Goal: Information Seeking & Learning: Learn about a topic

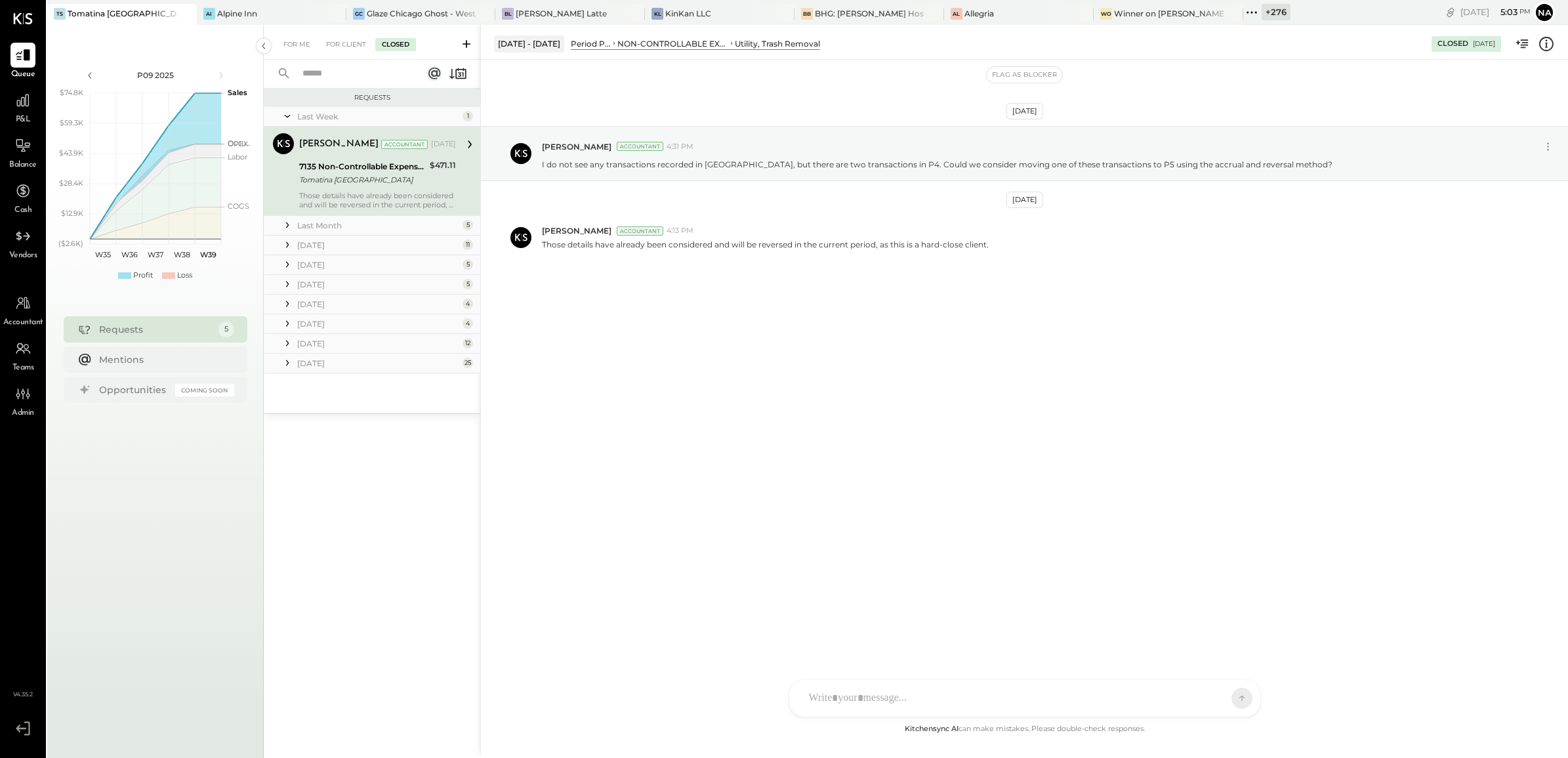
click at [1261, 6] on div "+ 276" at bounding box center [1275, 12] width 29 height 17
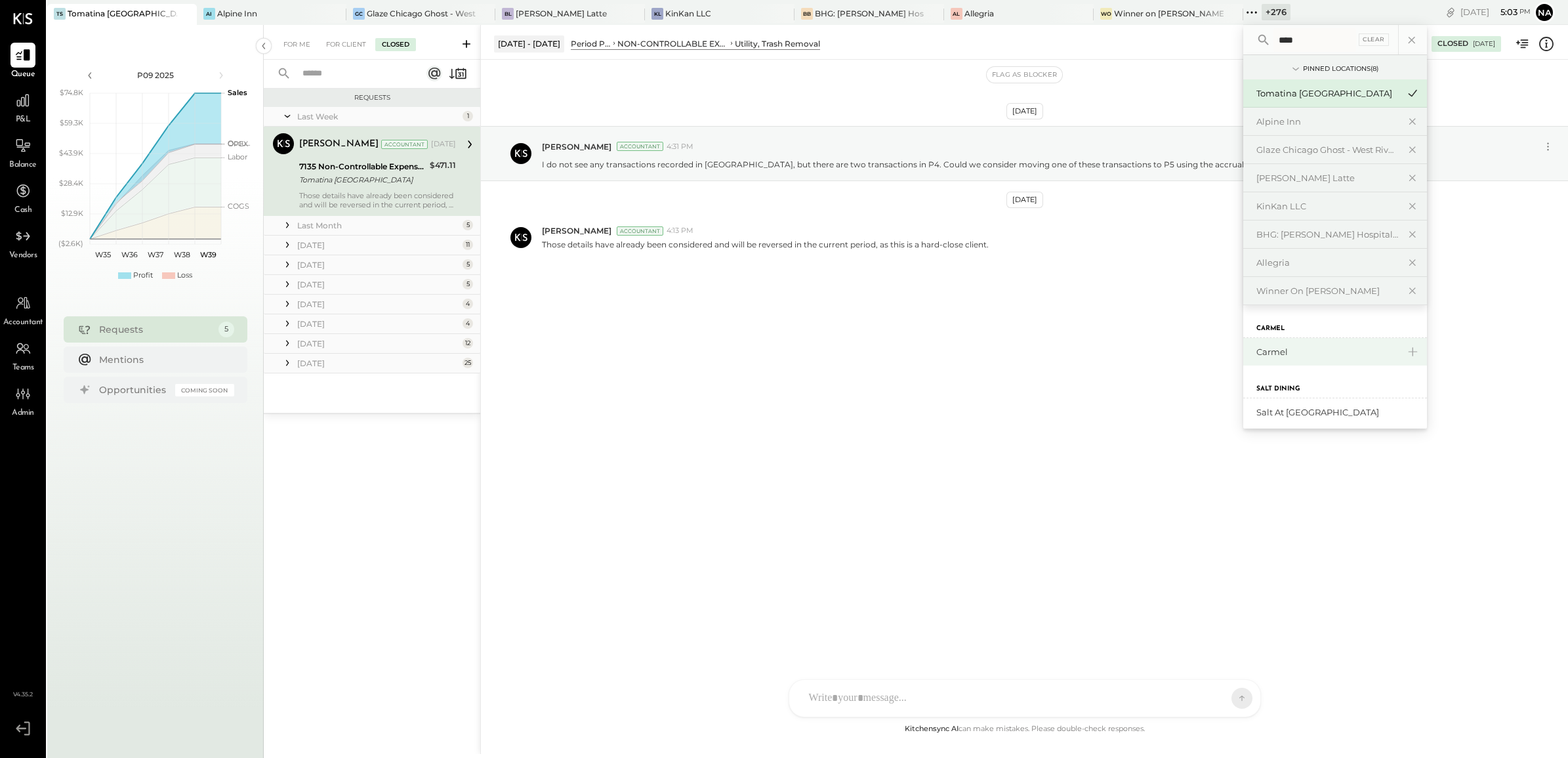
type input "****"
click at [1243, 344] on div "Carmel" at bounding box center [1335, 351] width 184 height 28
click at [1257, 348] on div "Carmel" at bounding box center [1327, 352] width 142 height 13
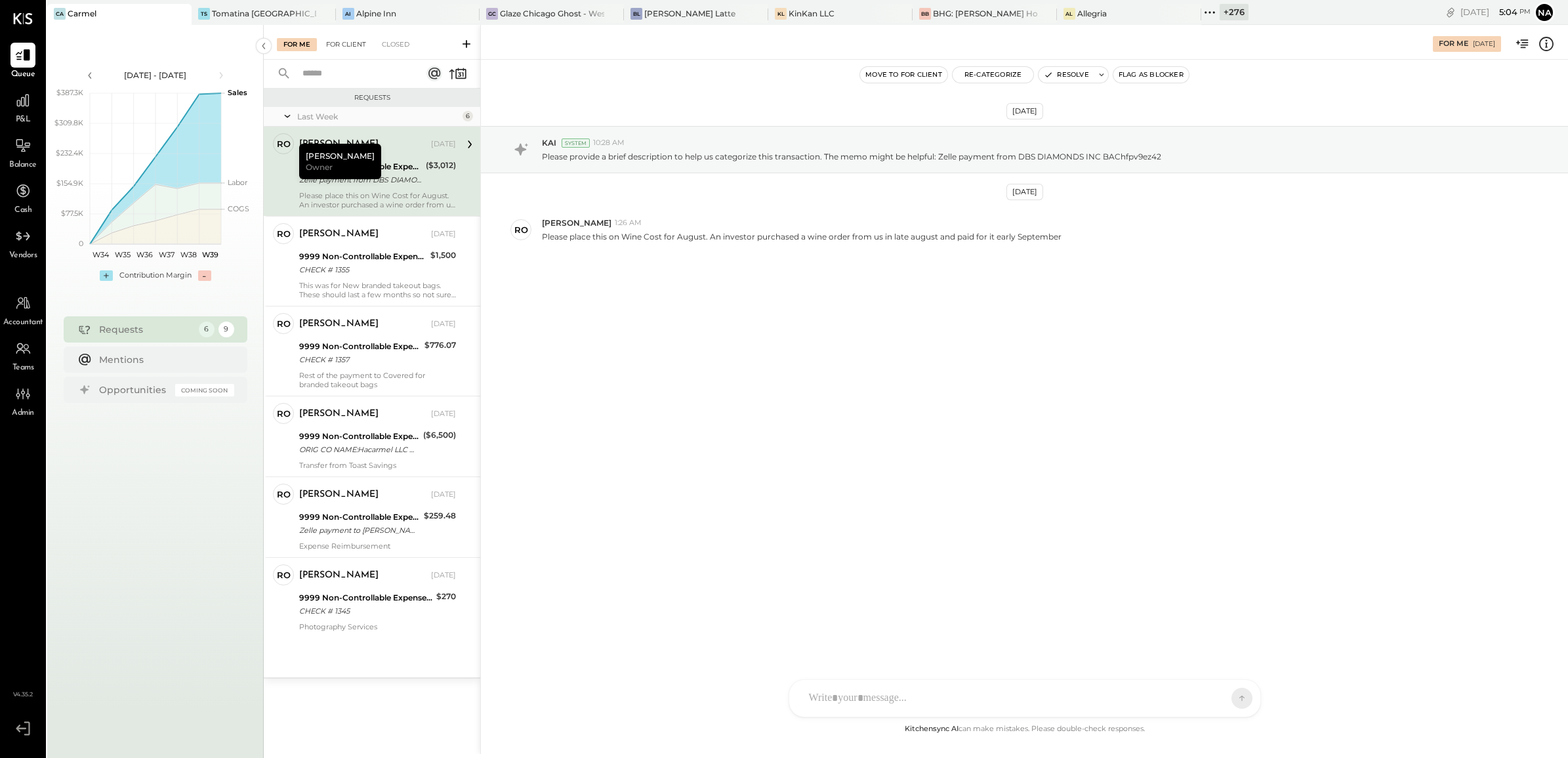
click at [352, 39] on div "For Client" at bounding box center [346, 44] width 53 height 13
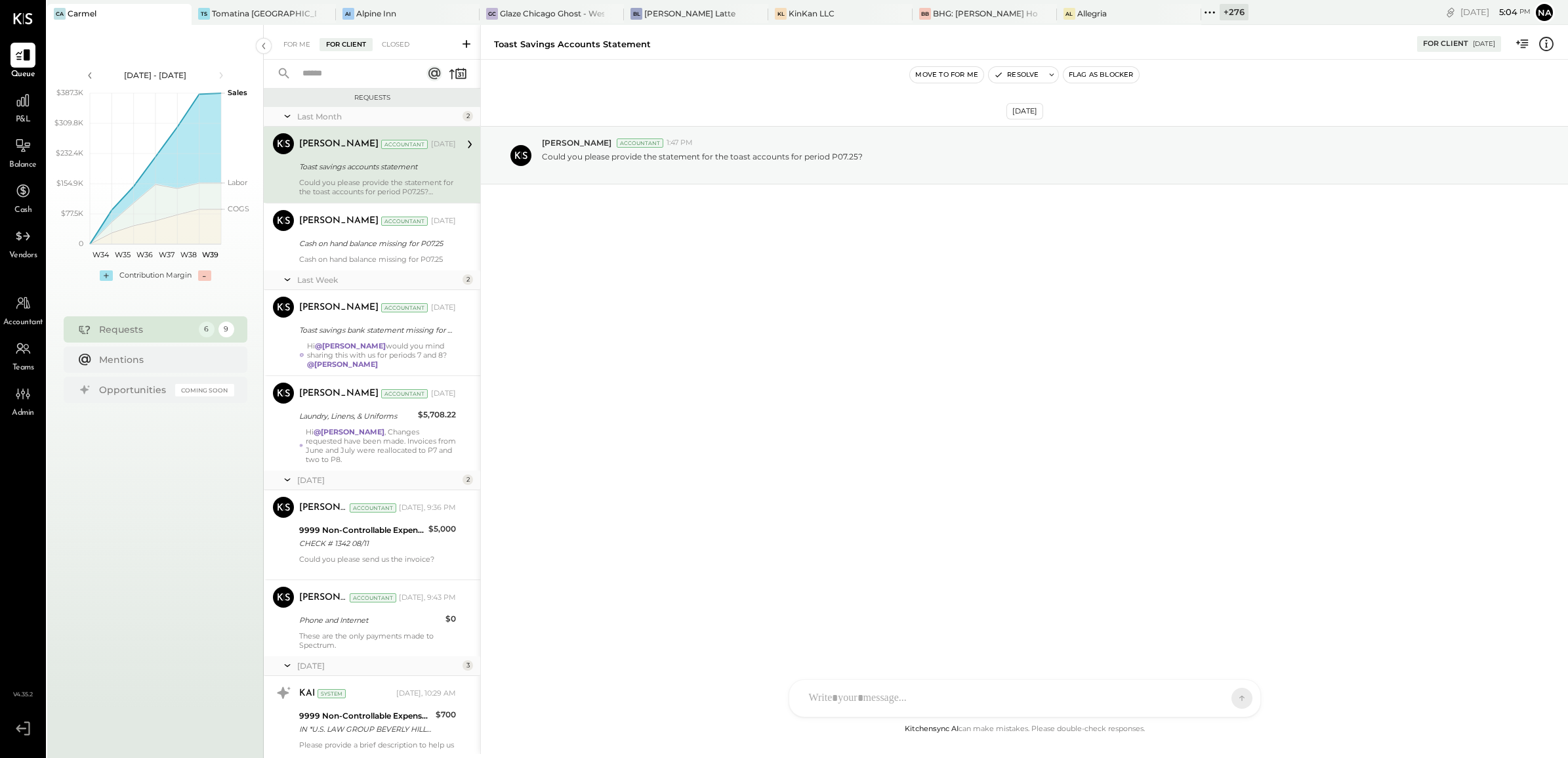
click at [28, 113] on div "P&L" at bounding box center [23, 107] width 25 height 38
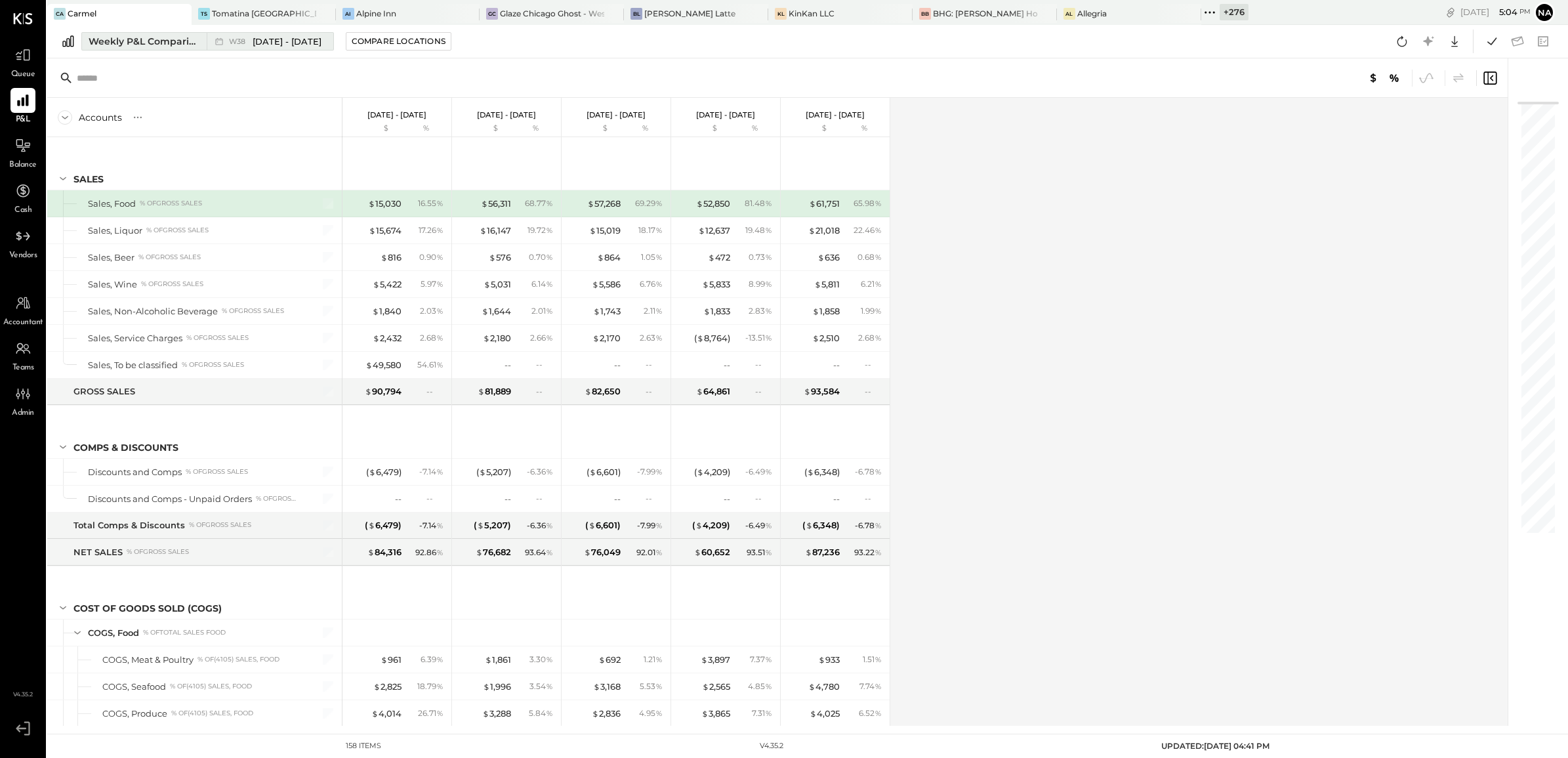
click at [167, 44] on div "Weekly P&L Comparison" at bounding box center [144, 41] width 110 height 13
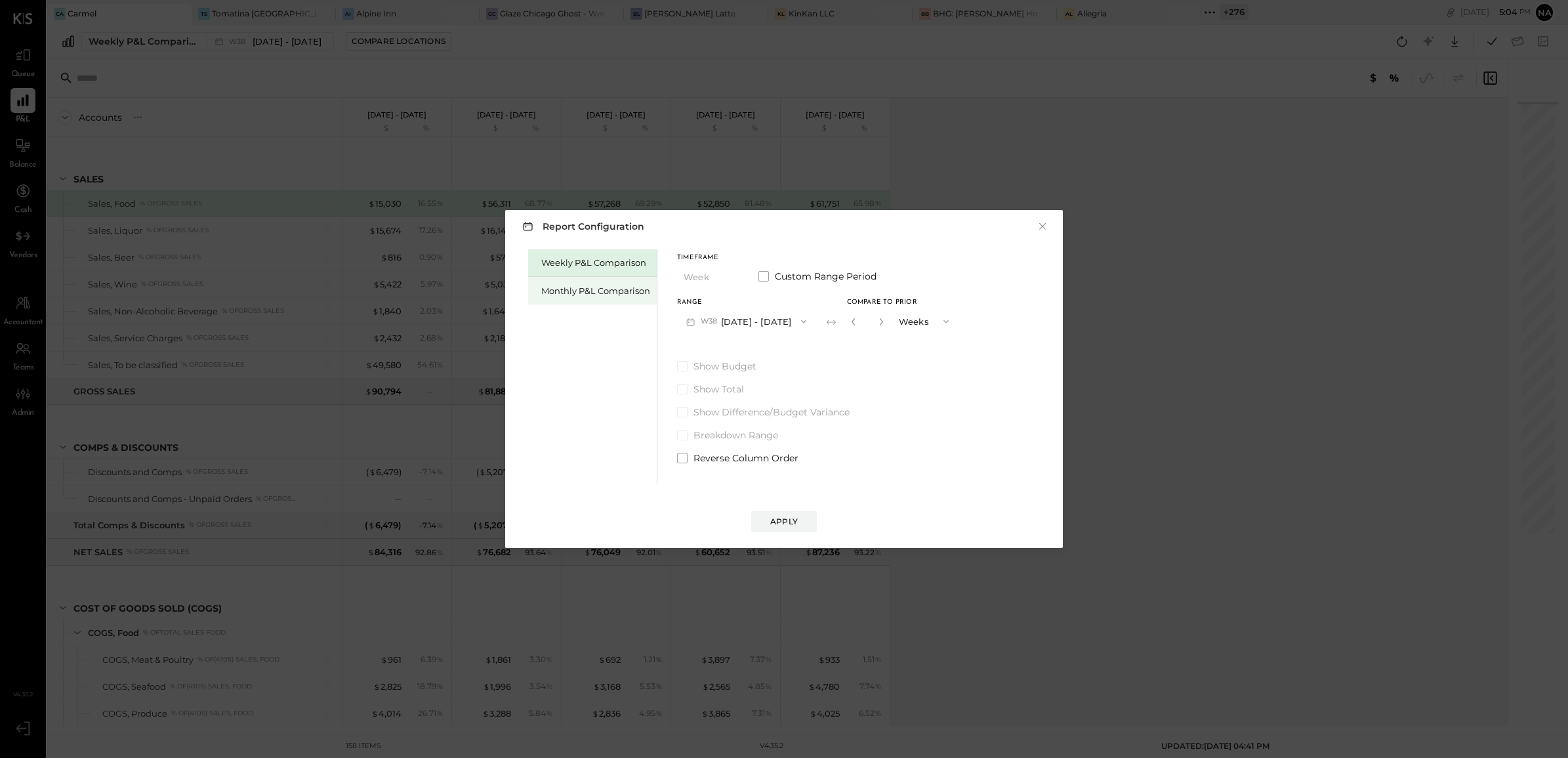
click at [559, 282] on div "Monthly P&L Comparison" at bounding box center [593, 290] width 129 height 28
click at [766, 318] on button "M09 [DATE] - [DATE]" at bounding box center [746, 321] width 138 height 24
click at [772, 348] on div "M08 [DATE] - [DATE]" at bounding box center [753, 351] width 149 height 28
click at [843, 308] on div "Range M08 [DATE] - [DATE] Compare" at bounding box center [783, 315] width 213 height 34
click at [851, 318] on div "Compare" at bounding box center [857, 324] width 42 height 11
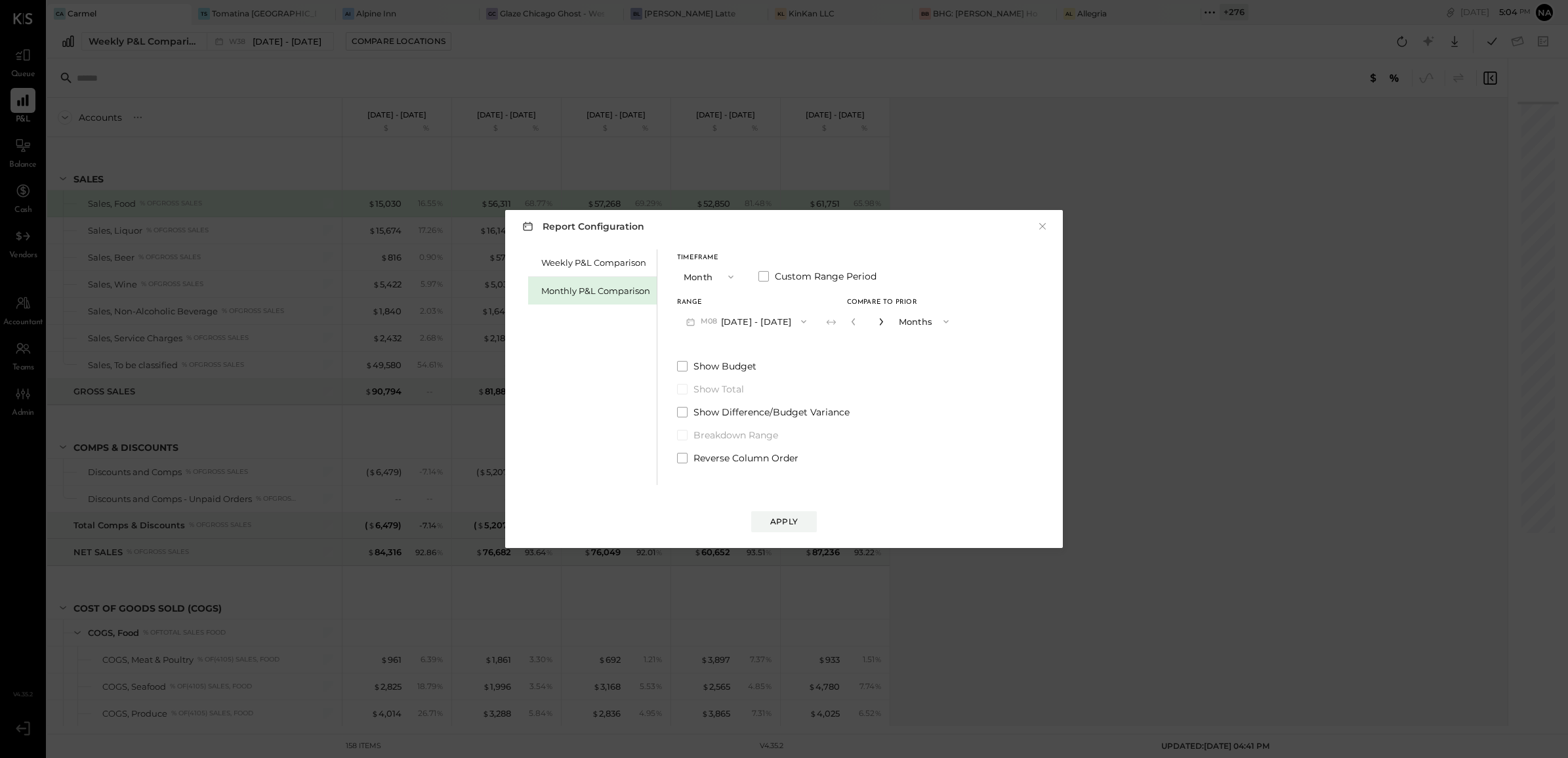
click at [879, 322] on icon "button" at bounding box center [881, 322] width 3 height 7
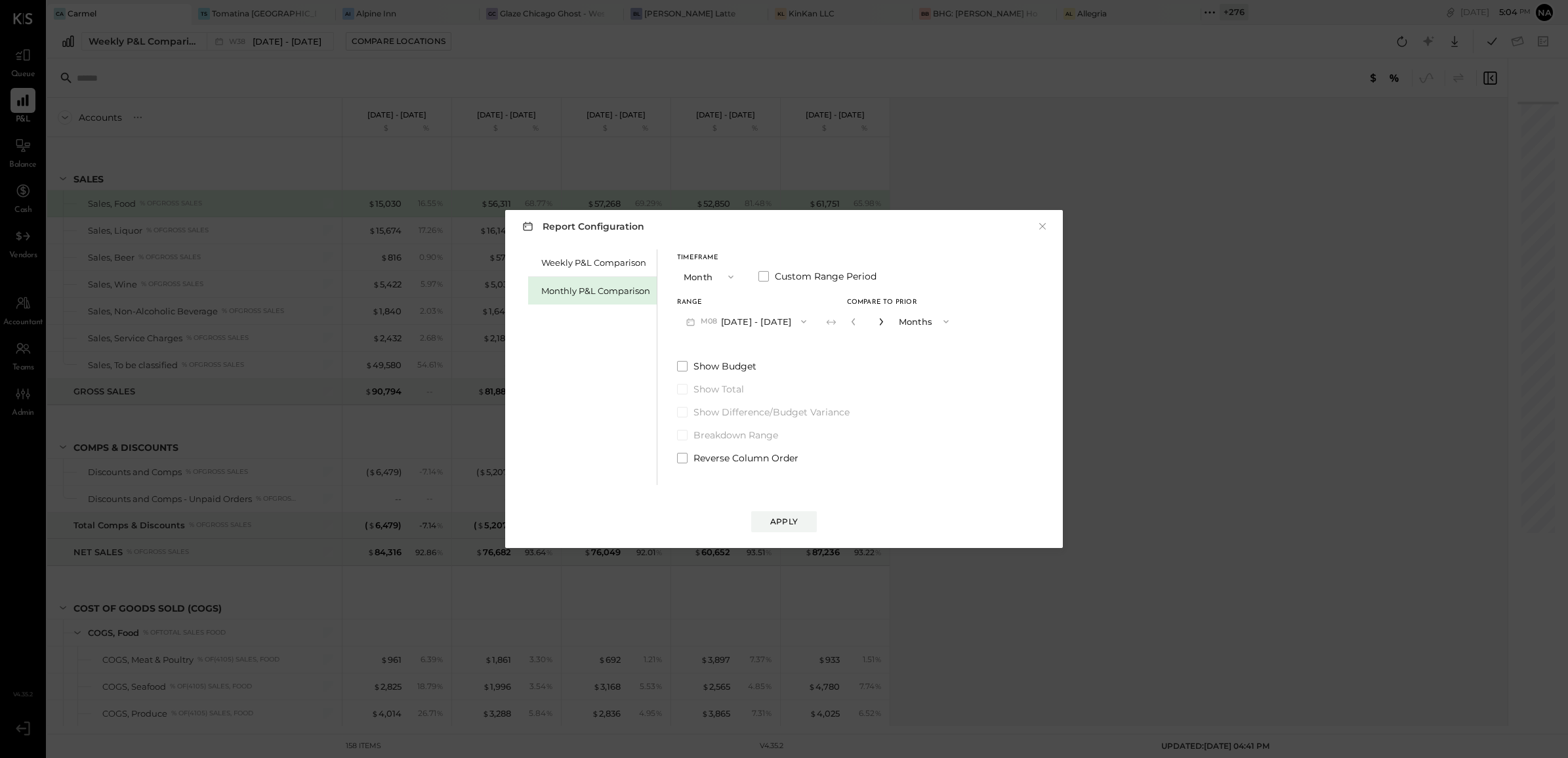
type input "*"
click at [787, 513] on button "Apply" at bounding box center [783, 521] width 65 height 21
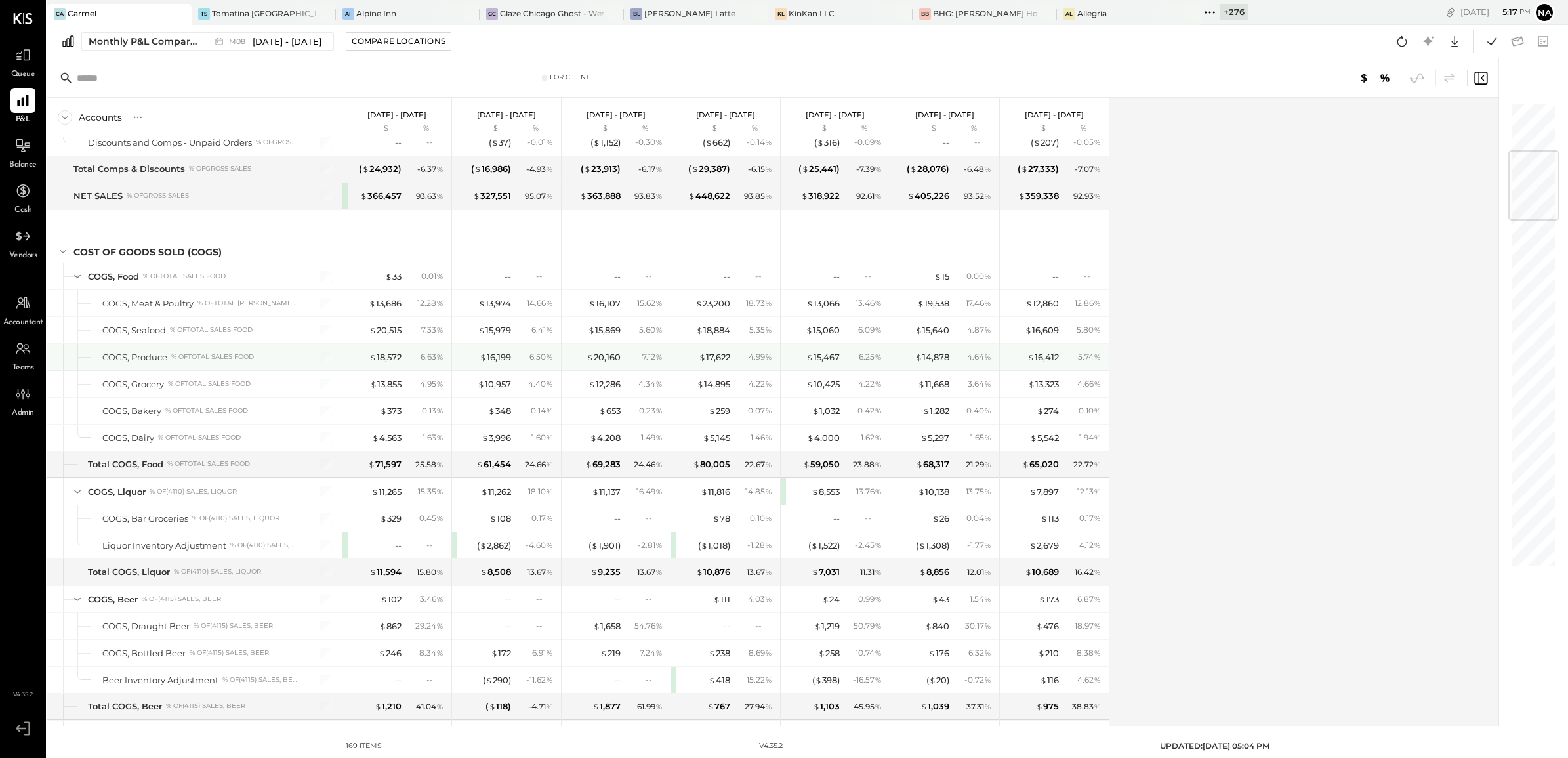
scroll to position [574, 0]
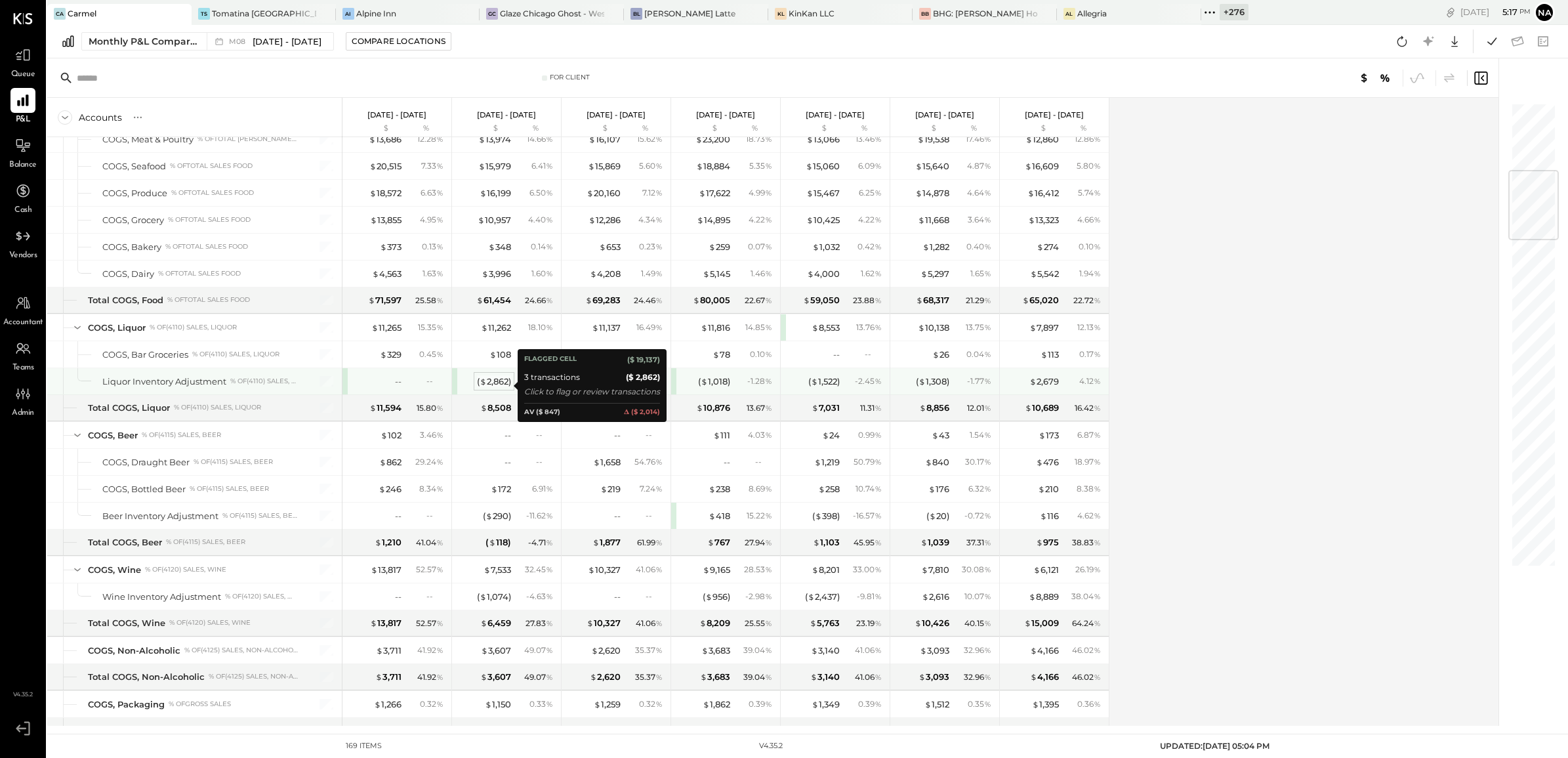
click at [484, 385] on span "$" at bounding box center [483, 381] width 7 height 10
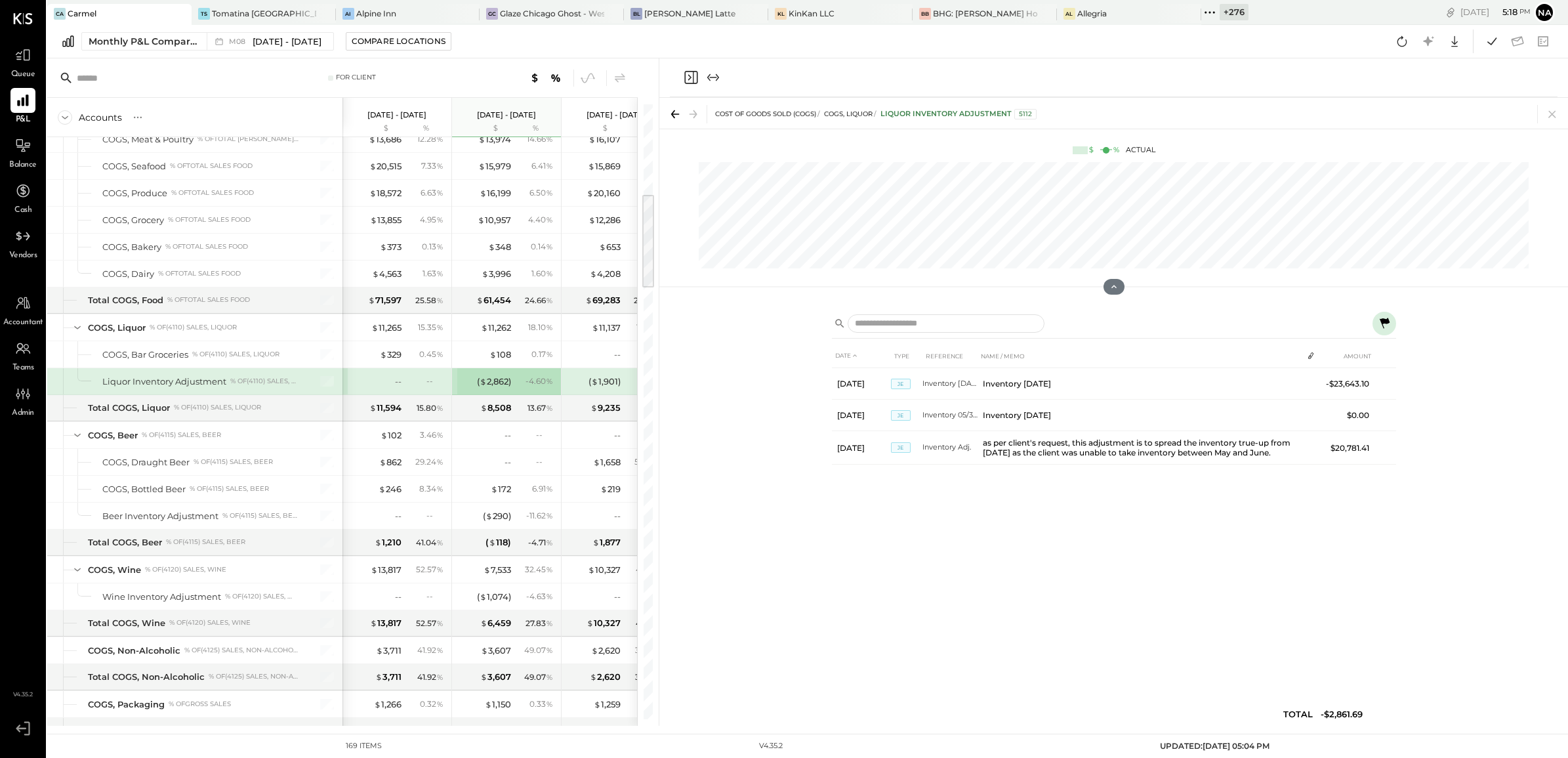
click at [1389, 325] on icon at bounding box center [1384, 323] width 16 height 16
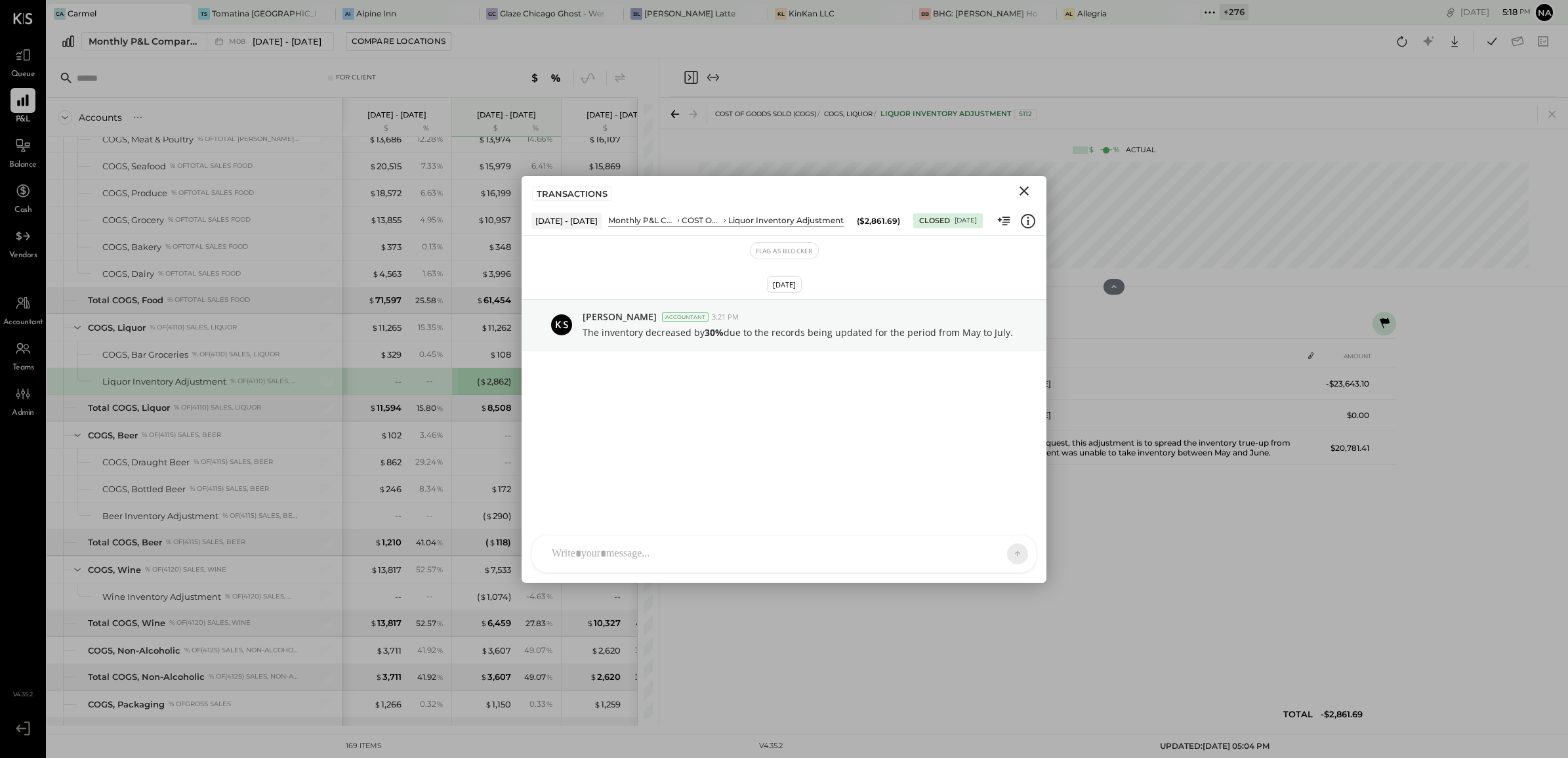
click at [1020, 195] on icon "Close" at bounding box center [1024, 191] width 16 height 16
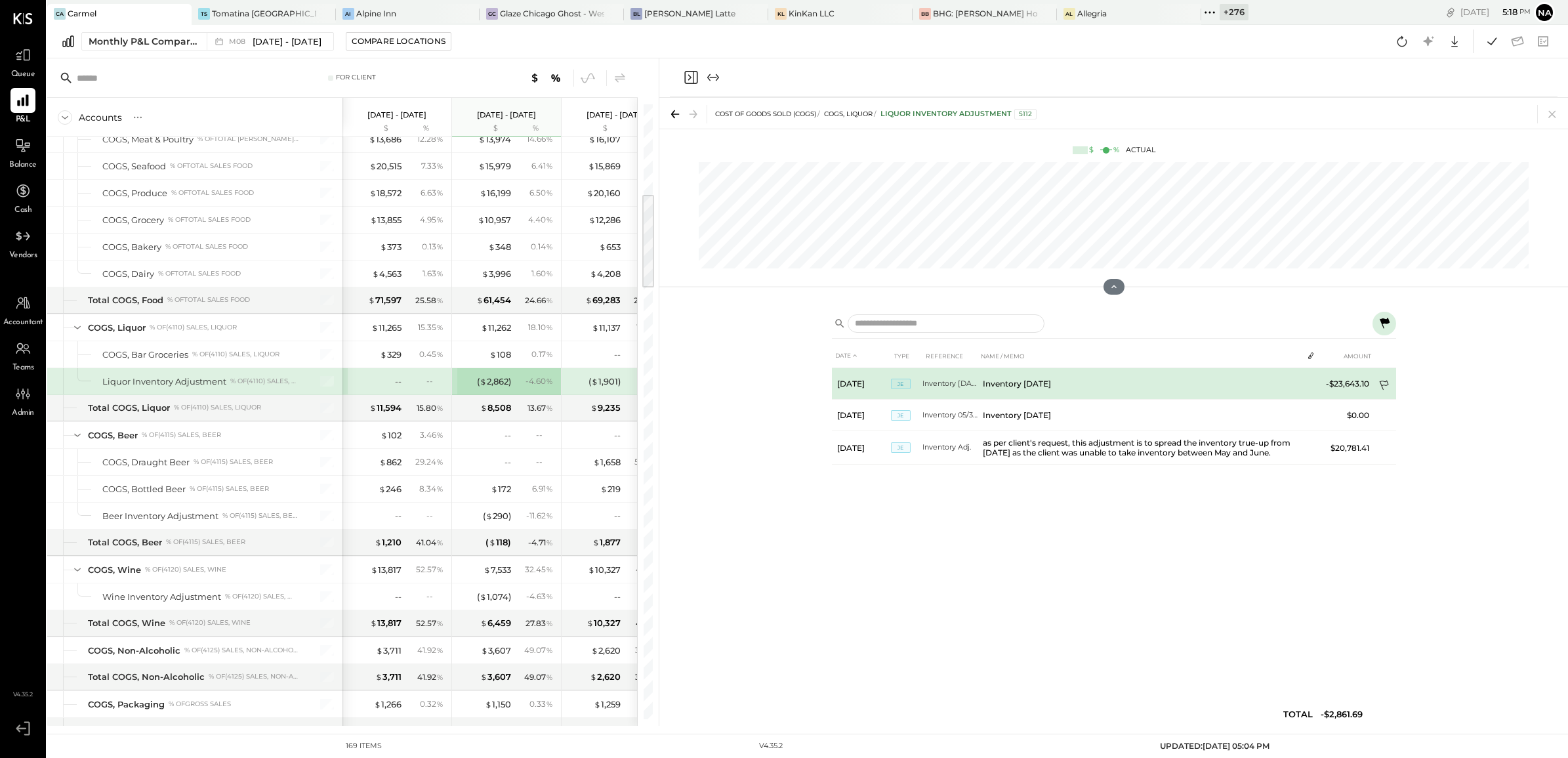
click at [1380, 381] on icon at bounding box center [1385, 386] width 13 height 13
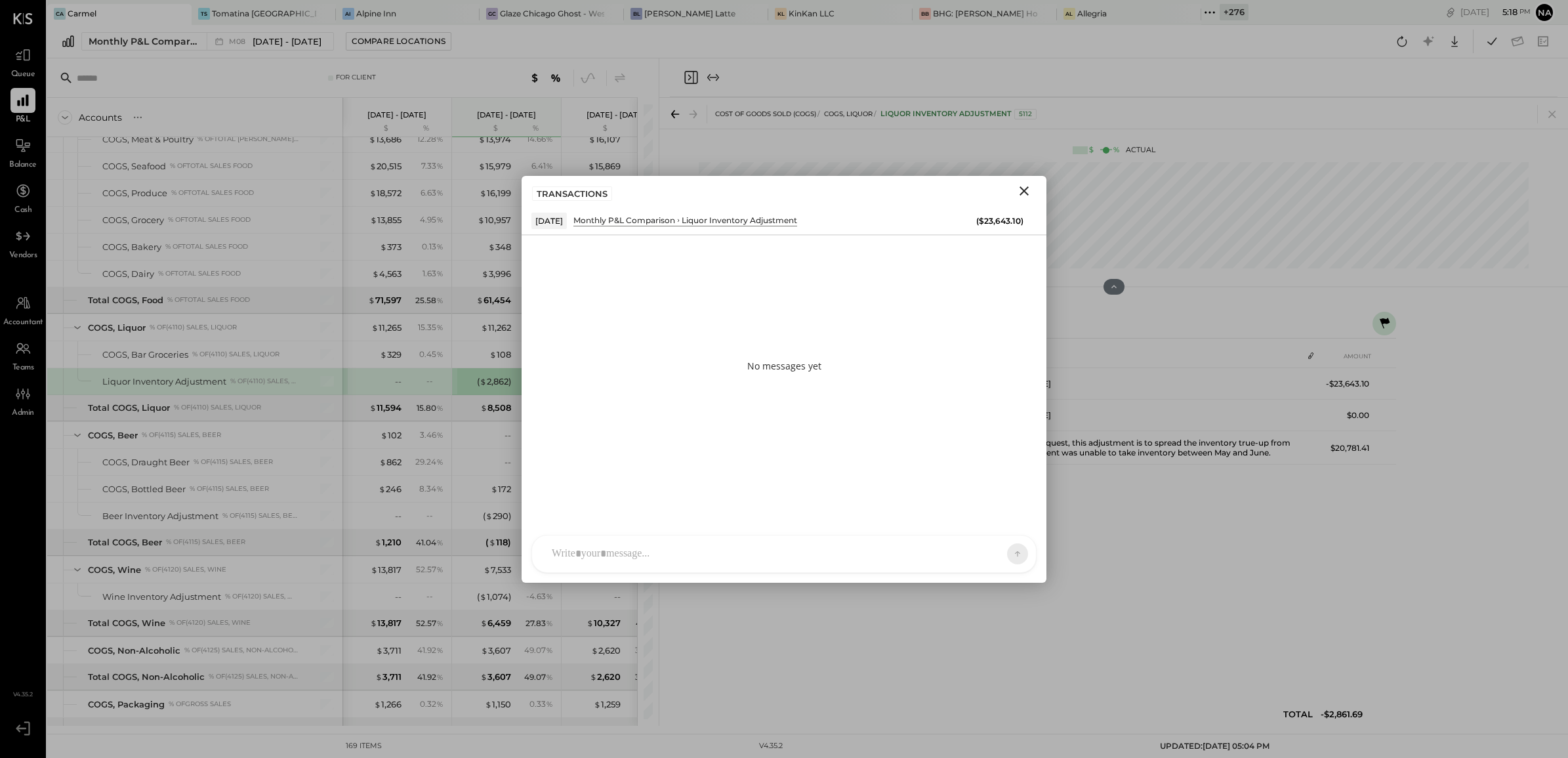
click at [720, 546] on div at bounding box center [771, 554] width 454 height 29
click at [1004, 476] on icon at bounding box center [1008, 478] width 16 height 16
click at [991, 496] on div "Cancel" at bounding box center [974, 497] width 40 height 16
click at [1007, 497] on icon at bounding box center [1008, 497] width 6 height 6
click at [1009, 481] on icon at bounding box center [1008, 478] width 16 height 16
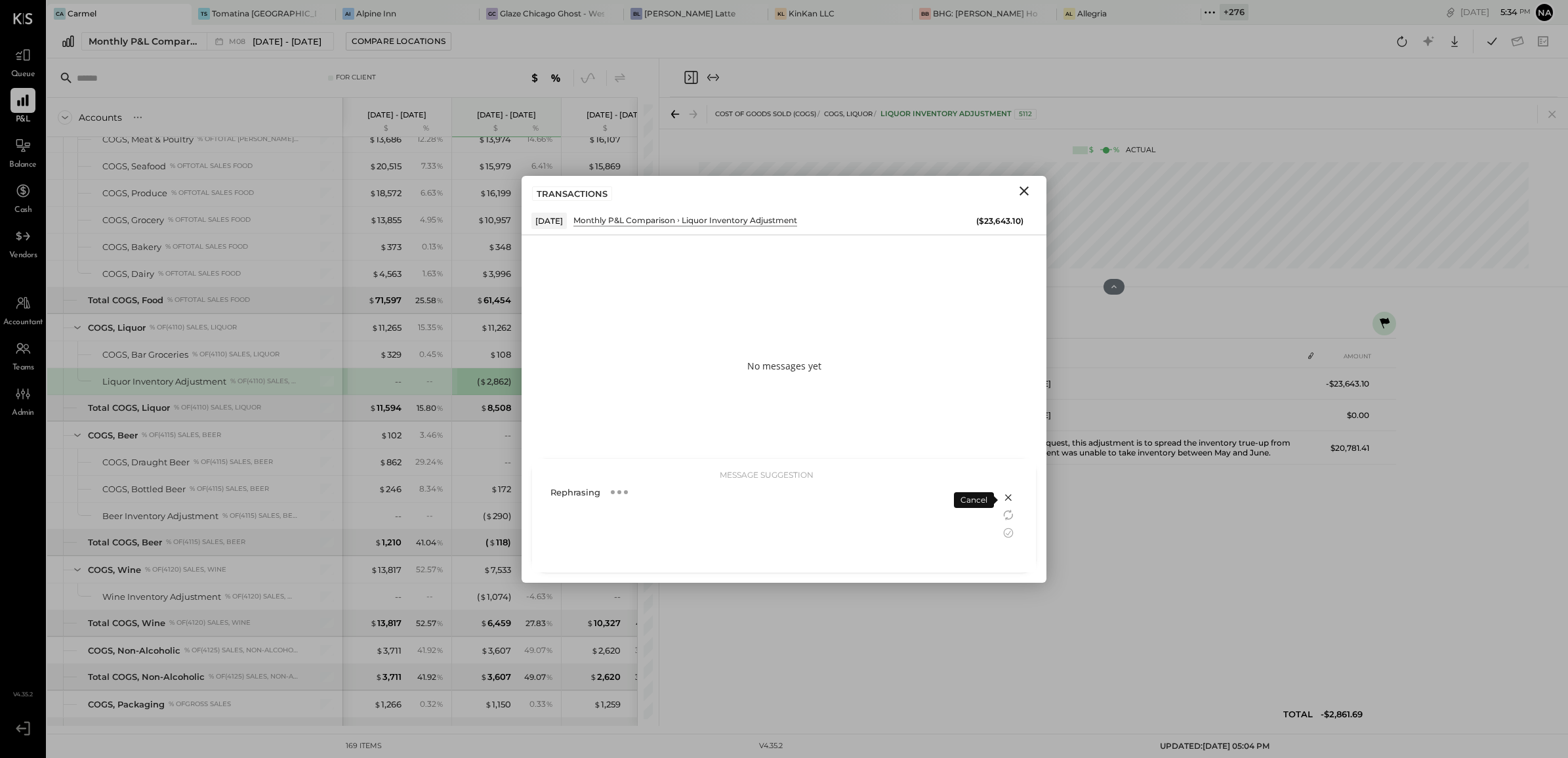
click at [1000, 493] on icon at bounding box center [1008, 497] width 16 height 16
click at [885, 486] on div "**********" at bounding box center [783, 498] width 477 height 53
click at [889, 484] on div "**********" at bounding box center [783, 498] width 477 height 53
click at [979, 551] on span "ALL" at bounding box center [972, 554] width 17 height 11
click at [976, 522] on div "INTERNAL" at bounding box center [995, 521] width 77 height 22
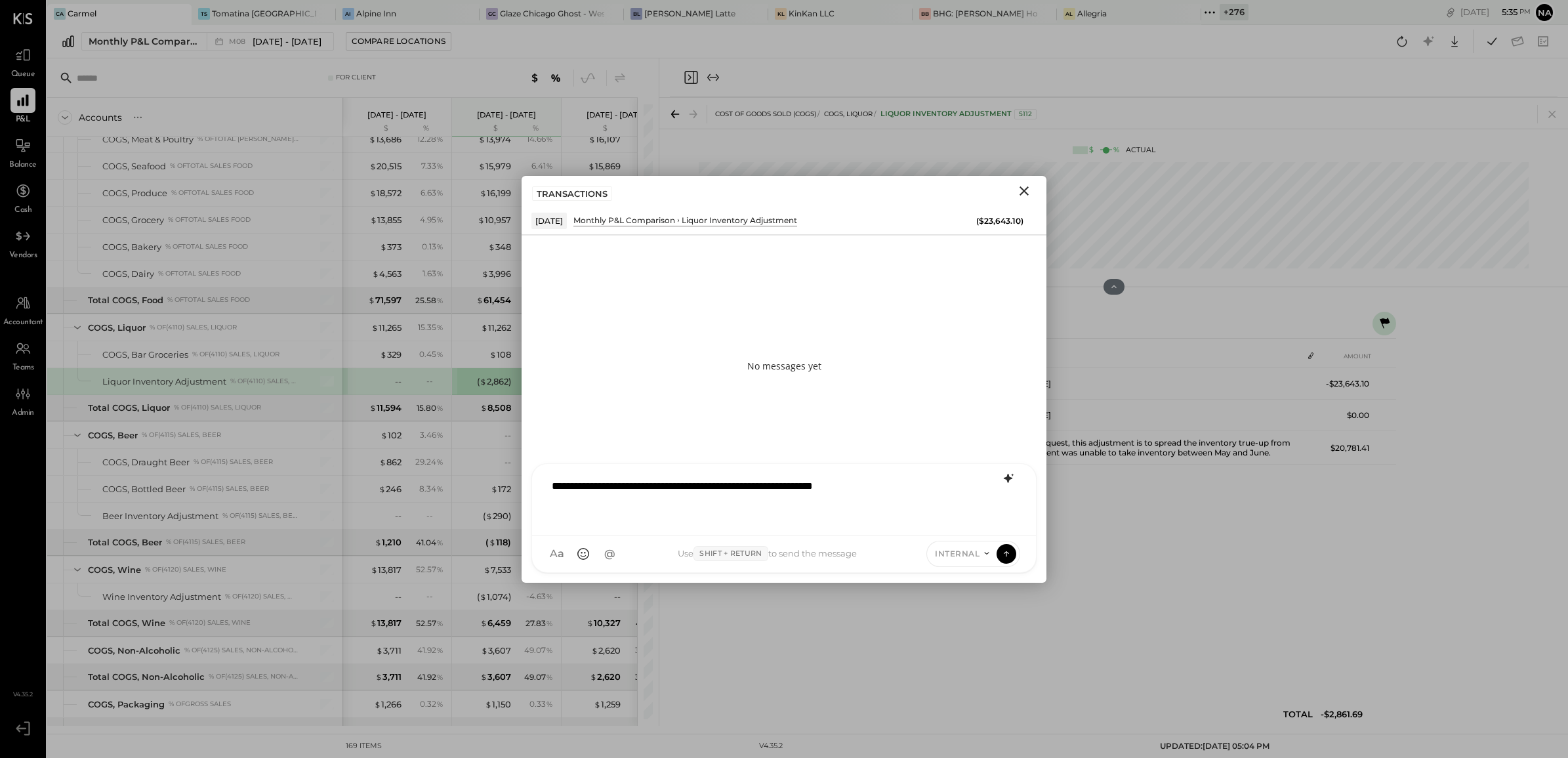
click at [1008, 563] on div "INTERNAL" at bounding box center [973, 553] width 94 height 26
click at [1003, 553] on icon at bounding box center [1006, 553] width 12 height 13
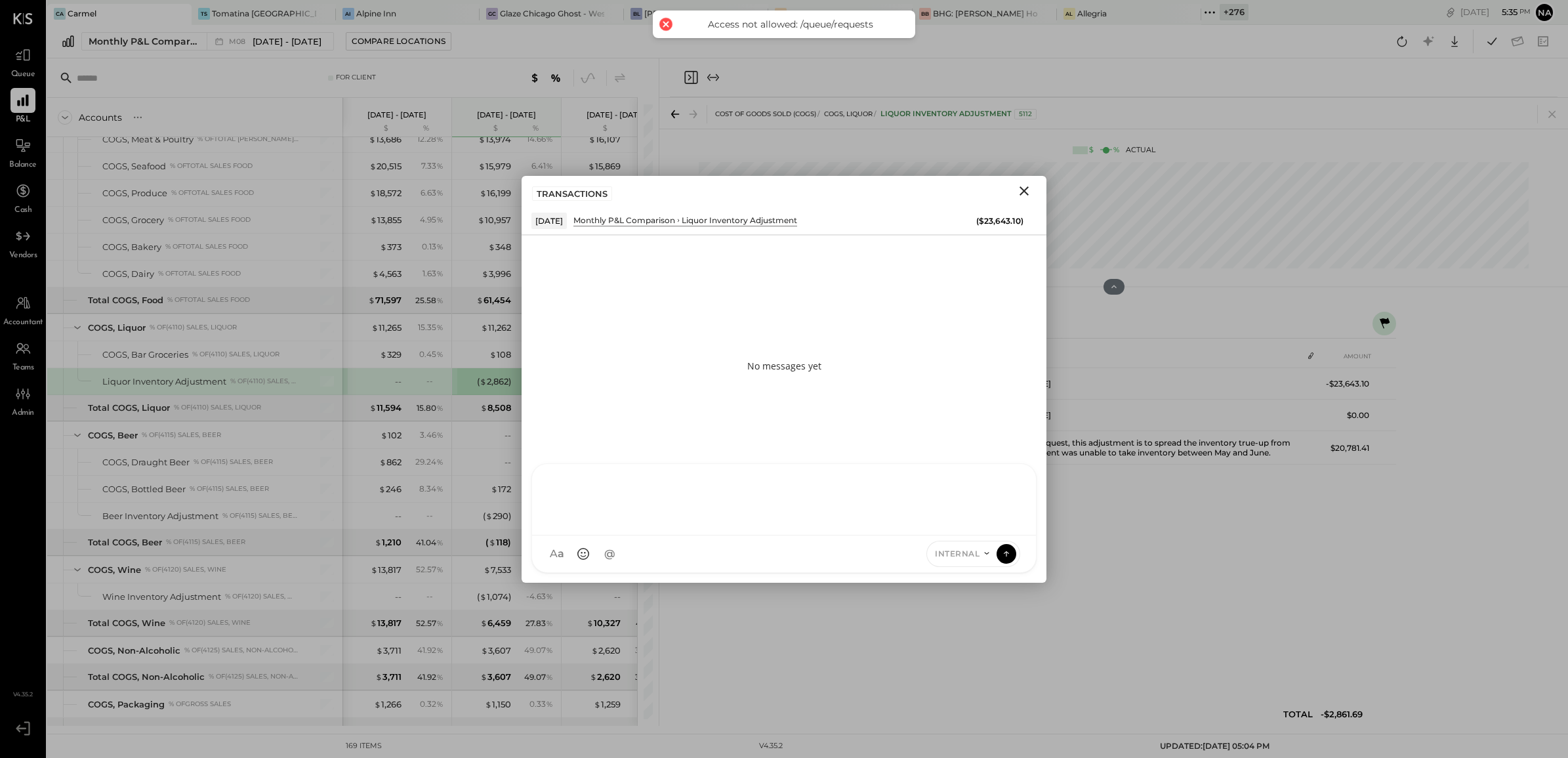
click at [853, 559] on div "A a @ Use Shift + Return to send the message INTERNAL" at bounding box center [784, 554] width 504 height 37
click at [830, 479] on div at bounding box center [783, 498] width 477 height 53
click at [1038, 553] on div "**********" at bounding box center [783, 518] width 525 height 129
click at [1014, 553] on button at bounding box center [1006, 553] width 20 height 20
click at [956, 554] on span "INTERNAL" at bounding box center [957, 554] width 45 height 11
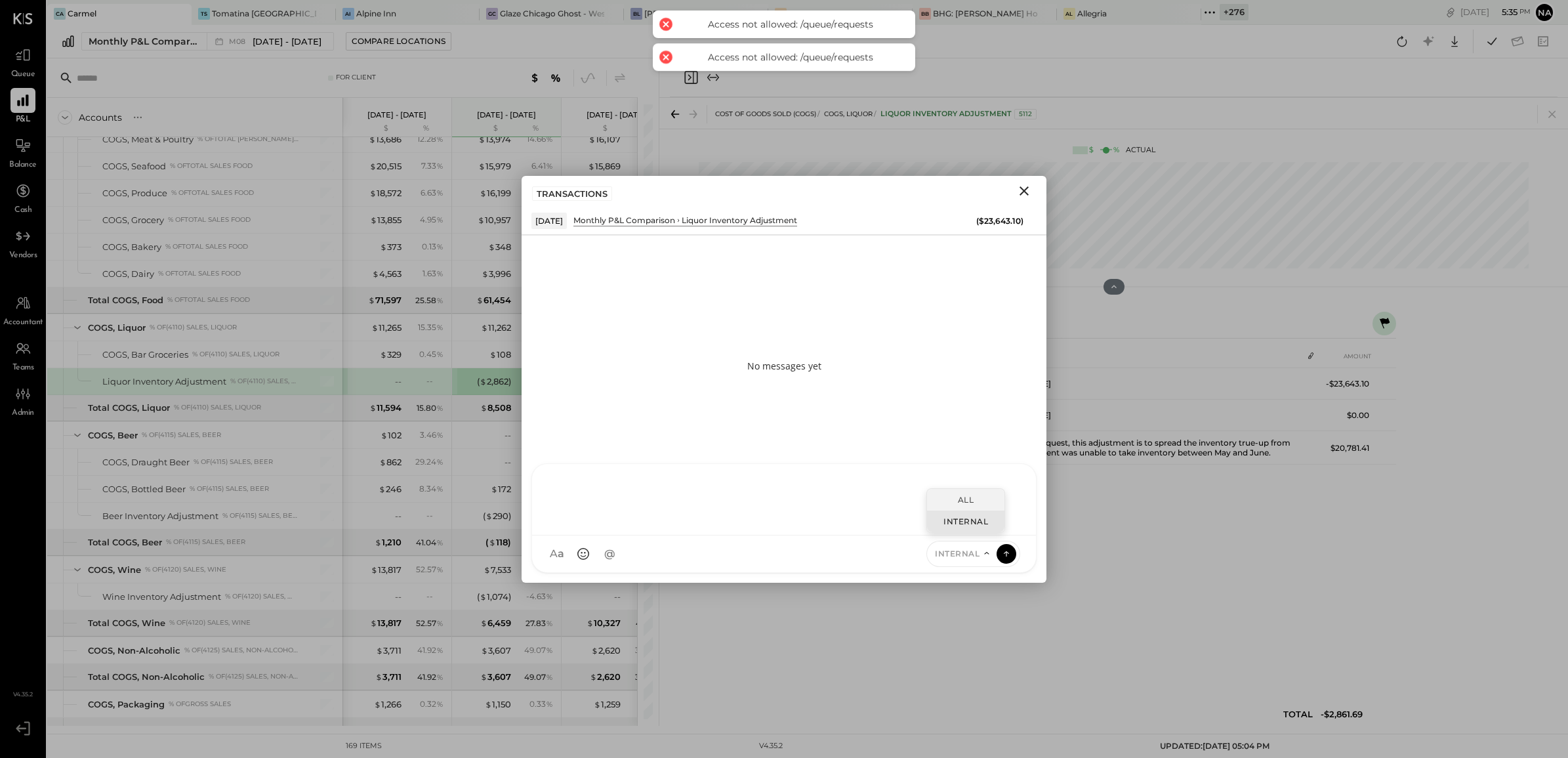
click at [973, 506] on div "ALL" at bounding box center [966, 500] width 77 height 22
drag, startPoint x: 1010, startPoint y: 555, endPoint x: 941, endPoint y: 542, distance: 70.2
click at [981, 550] on div "ALL" at bounding box center [988, 553] width 65 height 26
click at [881, 529] on div at bounding box center [784, 499] width 504 height 72
click at [877, 502] on div at bounding box center [783, 498] width 477 height 53
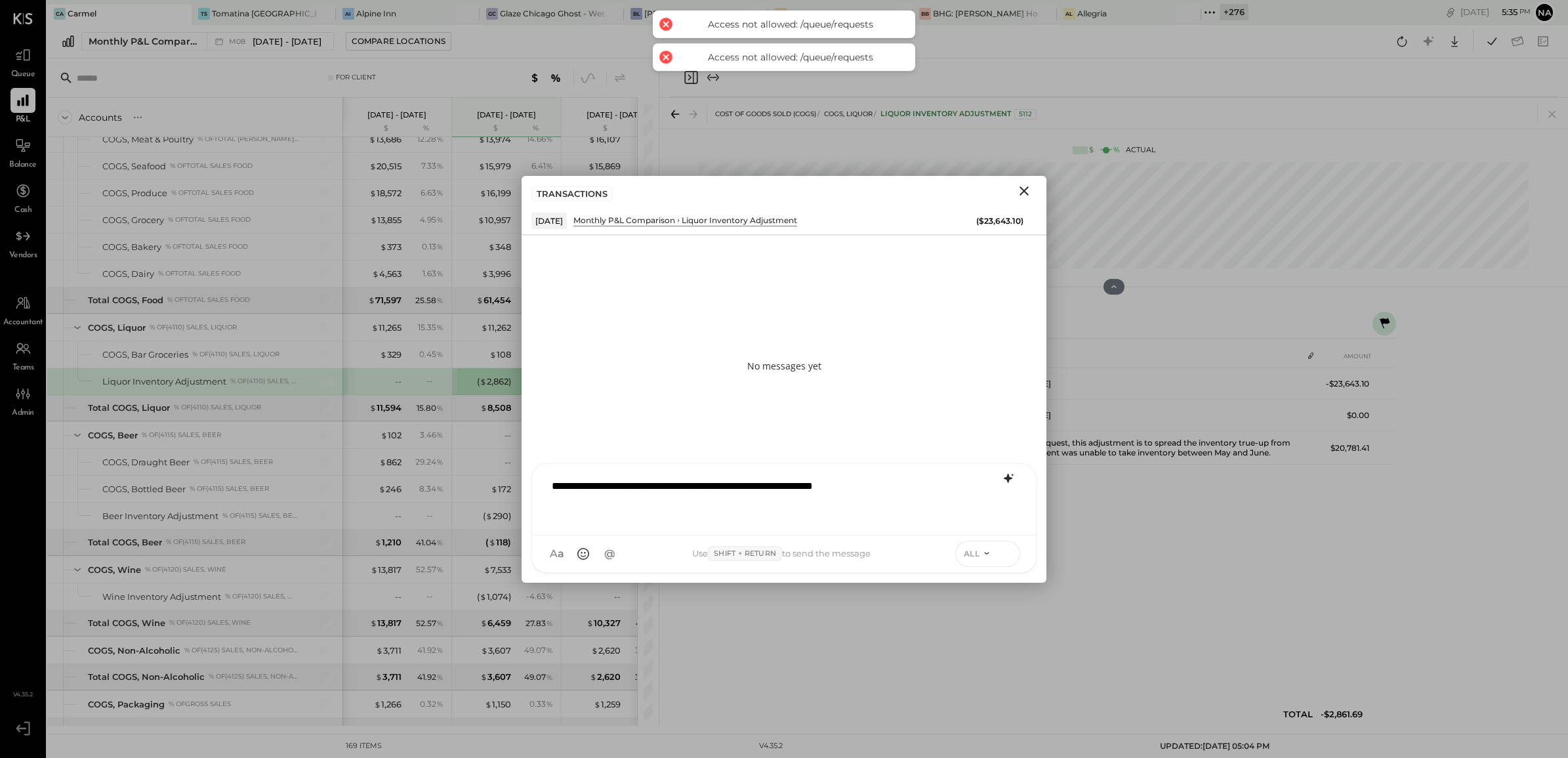
click at [1003, 545] on button at bounding box center [1006, 553] width 20 height 20
click at [1025, 184] on icon "Close" at bounding box center [1024, 191] width 16 height 16
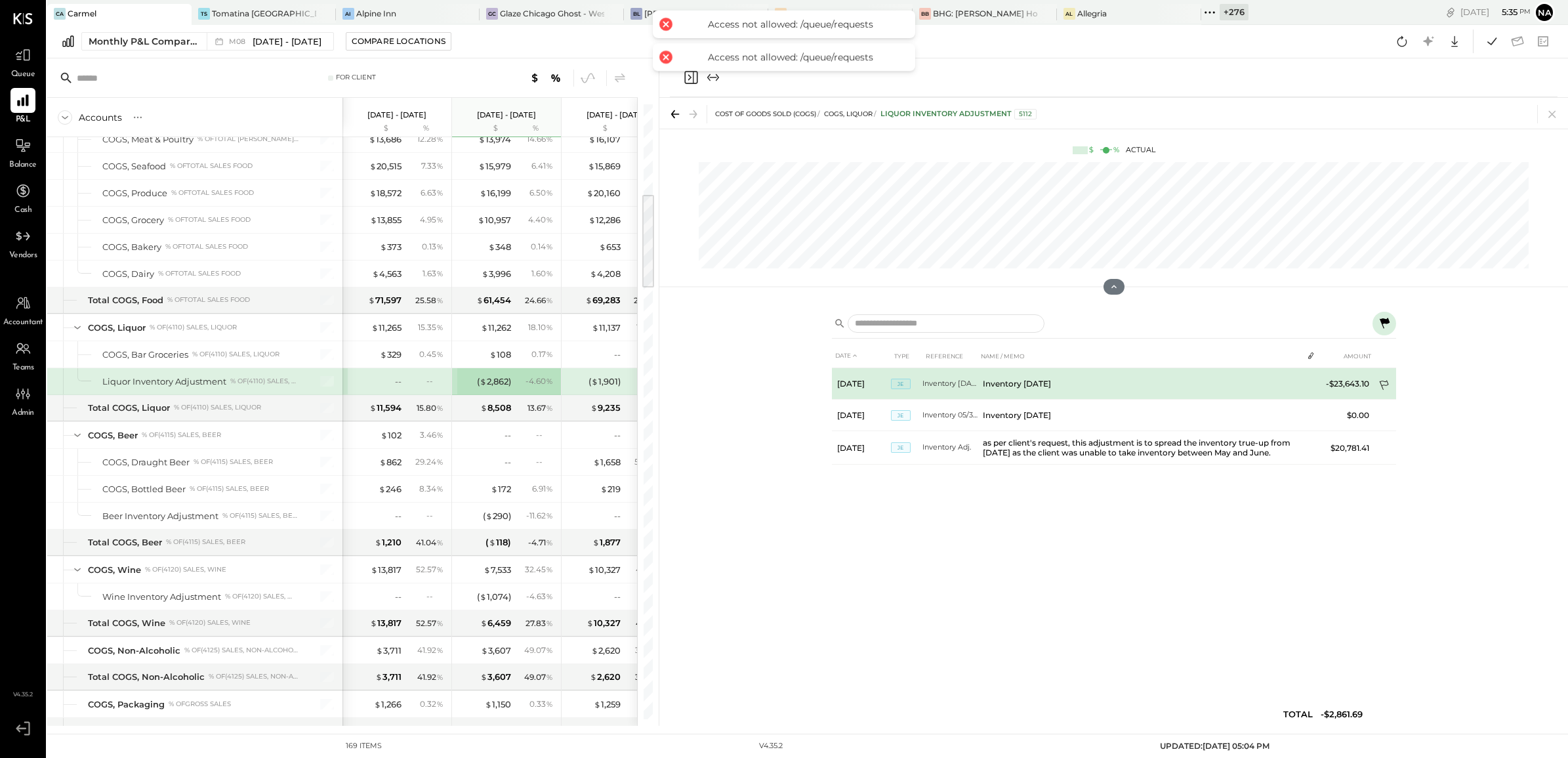
click at [1378, 388] on icon at bounding box center [1385, 386] width 13 height 13
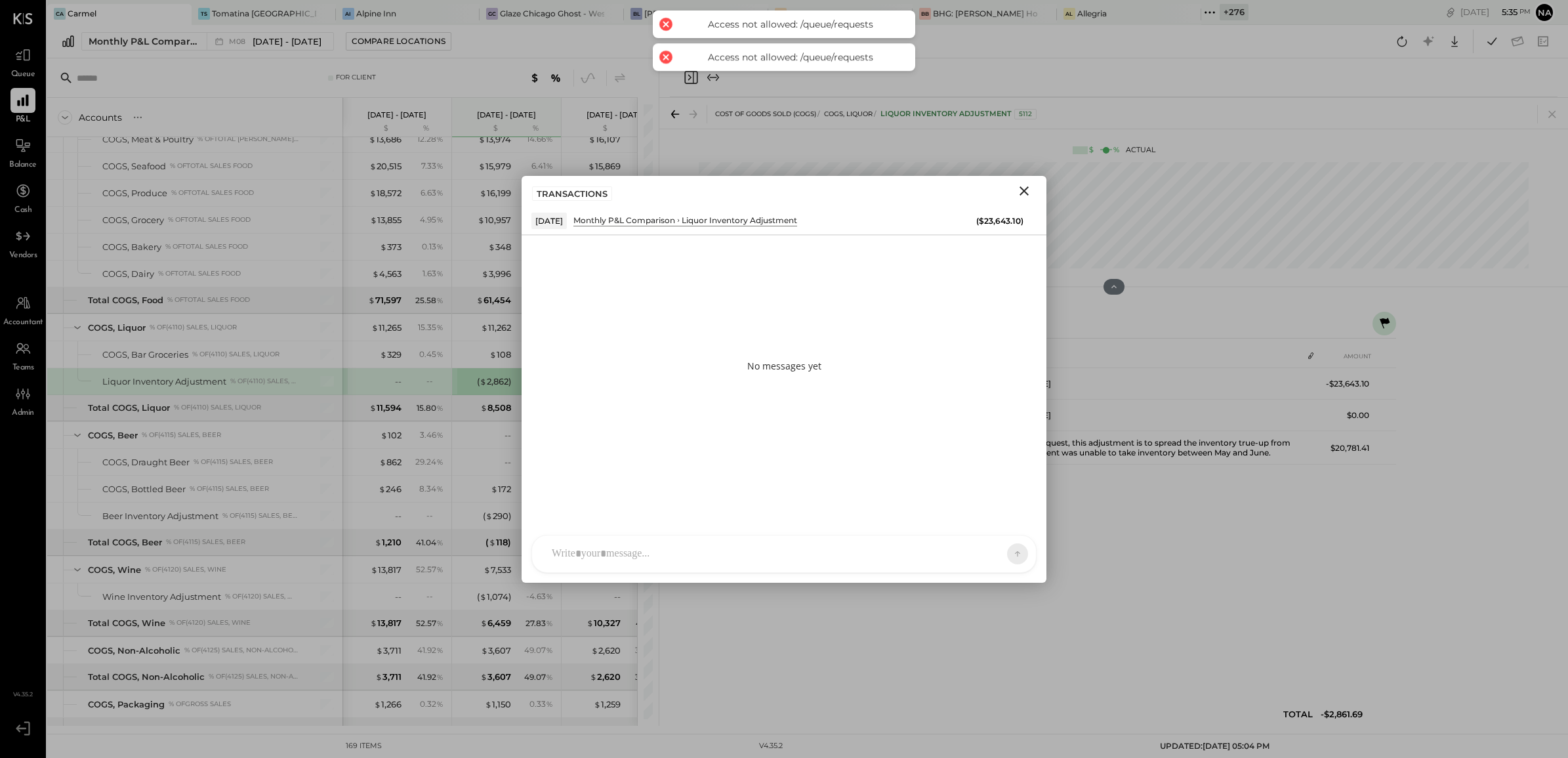
click at [765, 542] on div at bounding box center [771, 554] width 454 height 29
paste div
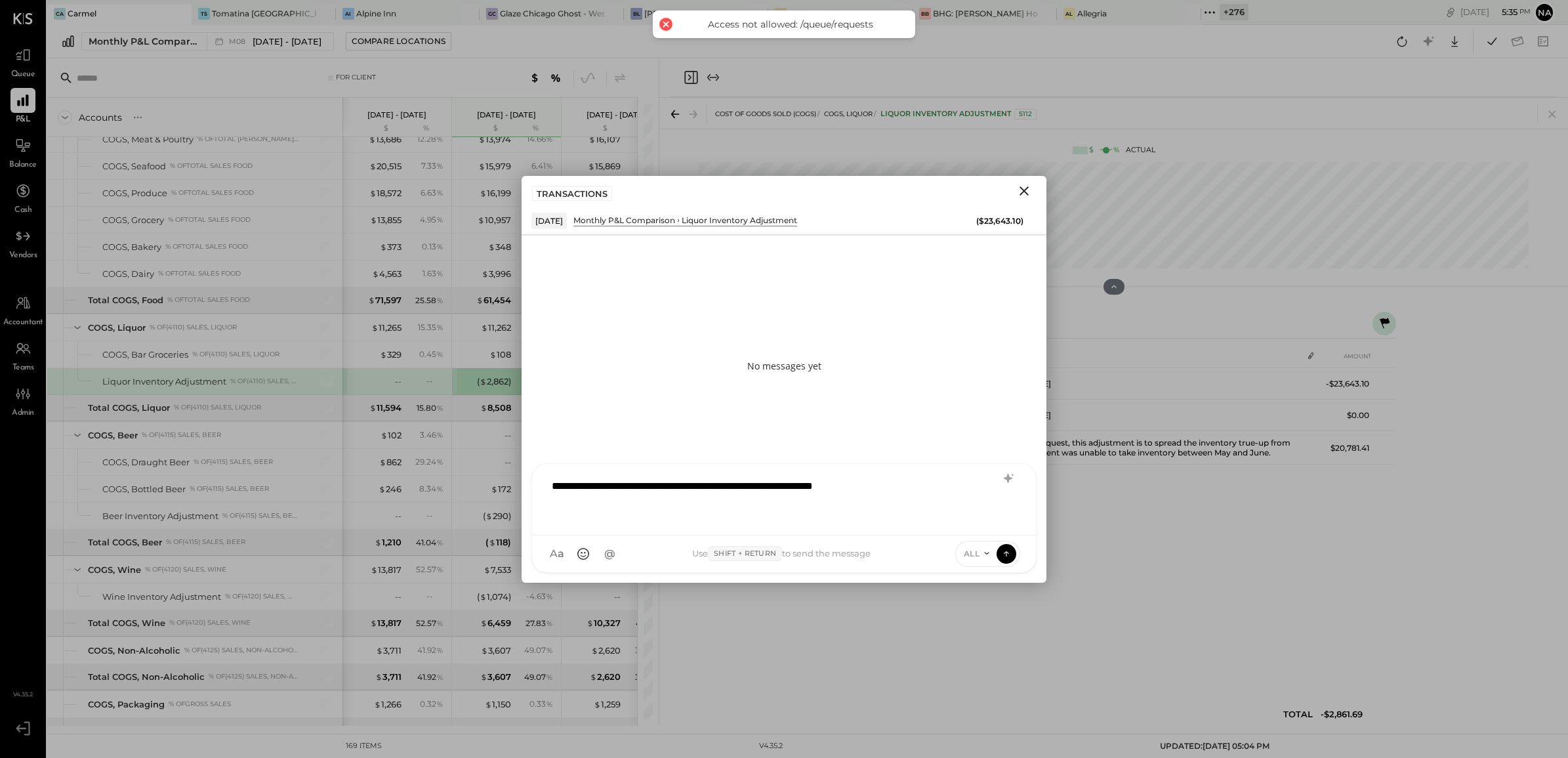
click at [985, 553] on icon at bounding box center [986, 553] width 10 height 10
click at [986, 523] on div "INTERNAL" at bounding box center [995, 521] width 77 height 22
click at [1006, 556] on icon at bounding box center [1006, 553] width 12 height 13
click at [887, 499] on div at bounding box center [783, 498] width 477 height 53
click at [958, 557] on span "INTERNAL" at bounding box center [957, 554] width 45 height 11
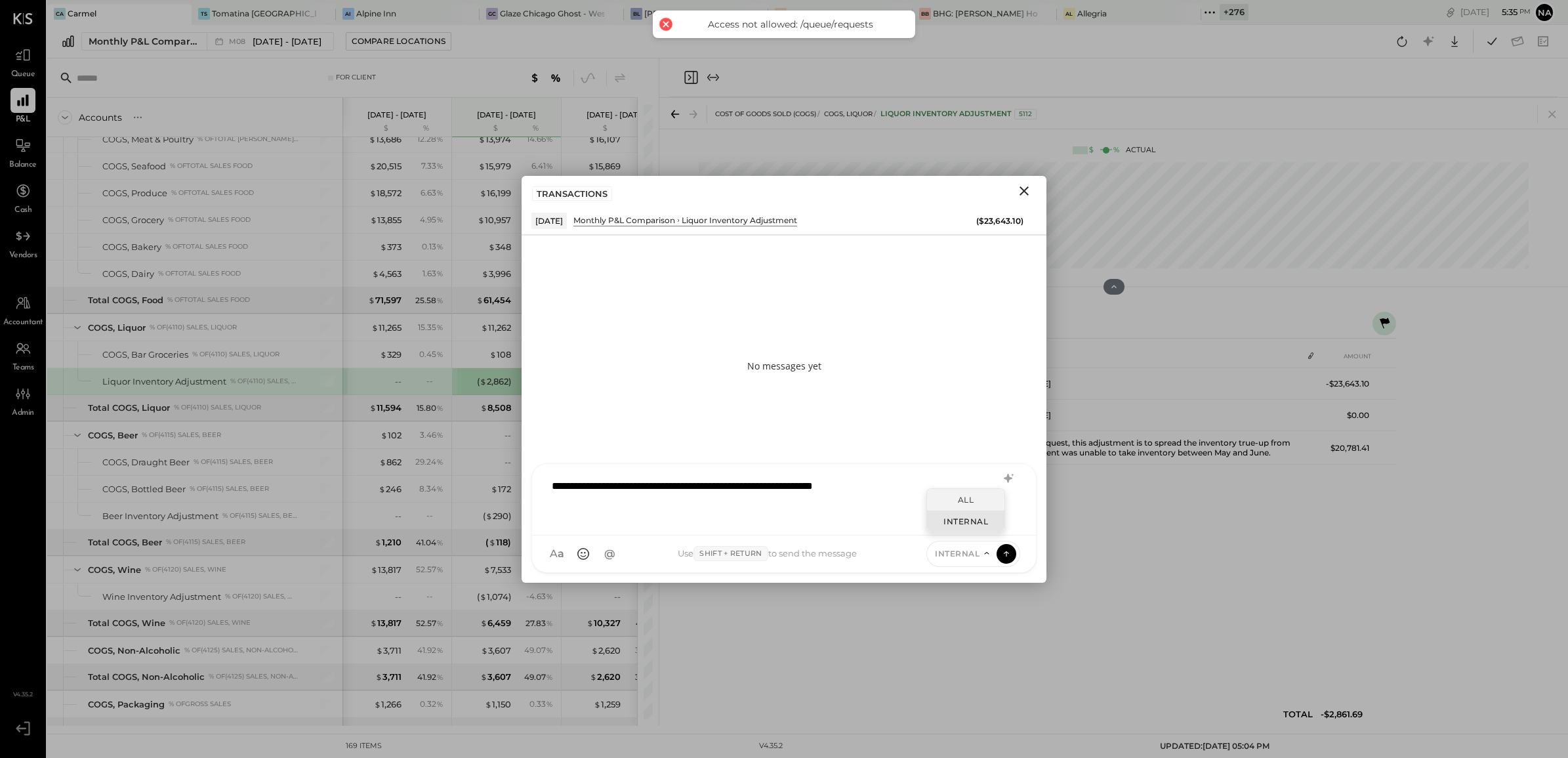
click at [969, 494] on div "ALL" at bounding box center [966, 500] width 77 height 22
click at [1002, 543] on button at bounding box center [1006, 553] width 20 height 20
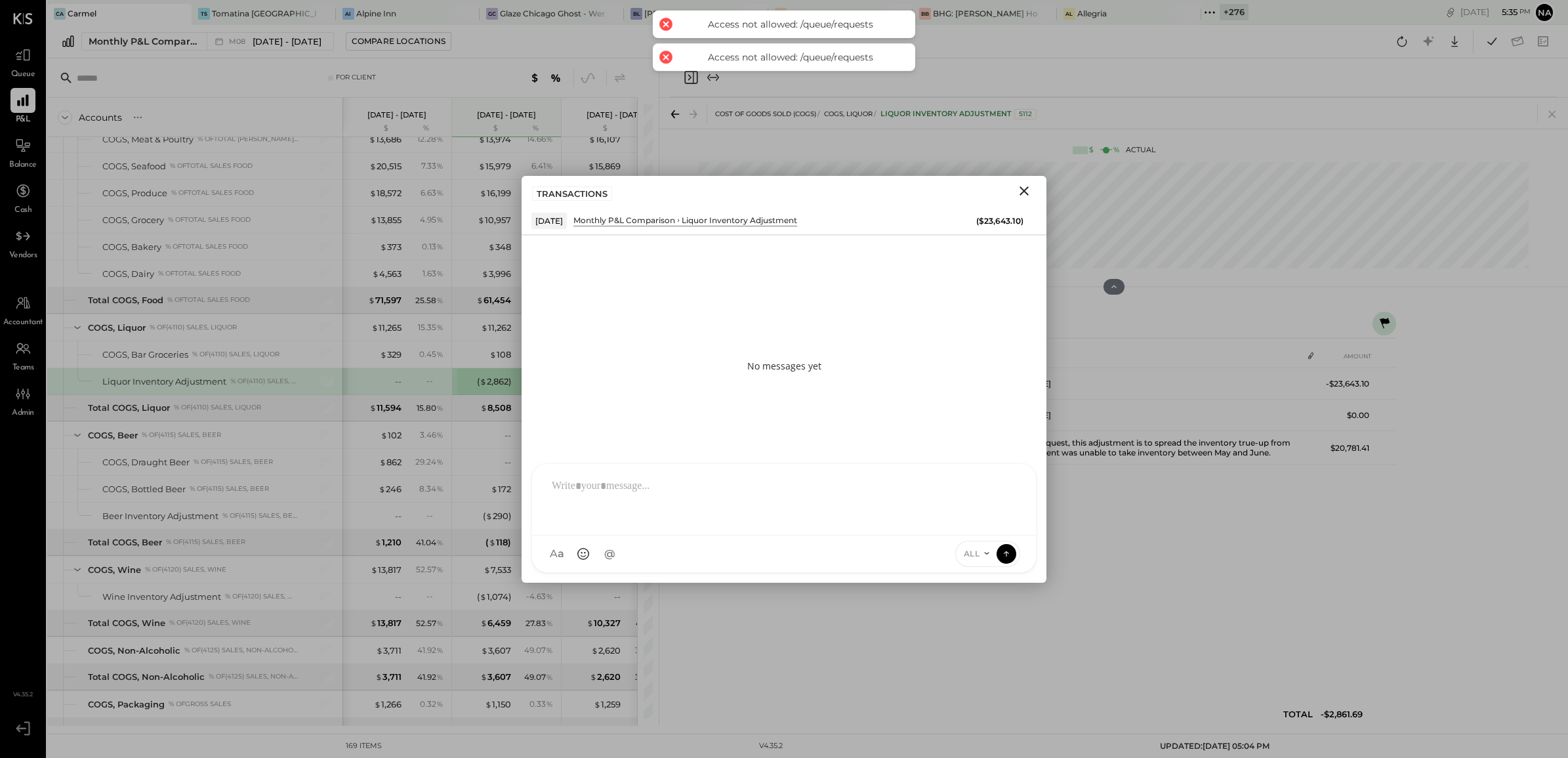
click at [1028, 183] on icon "Close" at bounding box center [1024, 191] width 16 height 16
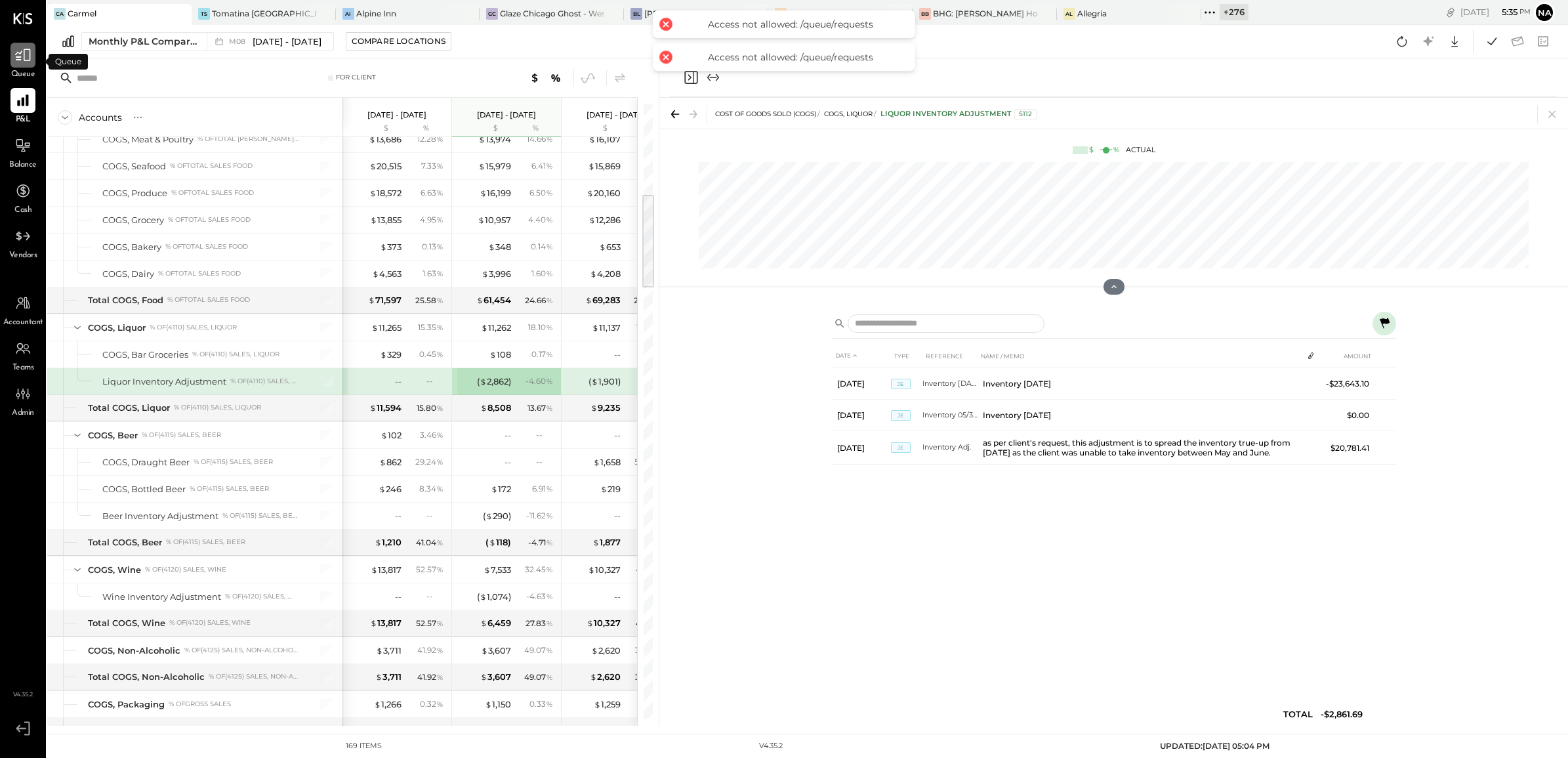
click at [24, 65] on div at bounding box center [23, 55] width 25 height 25
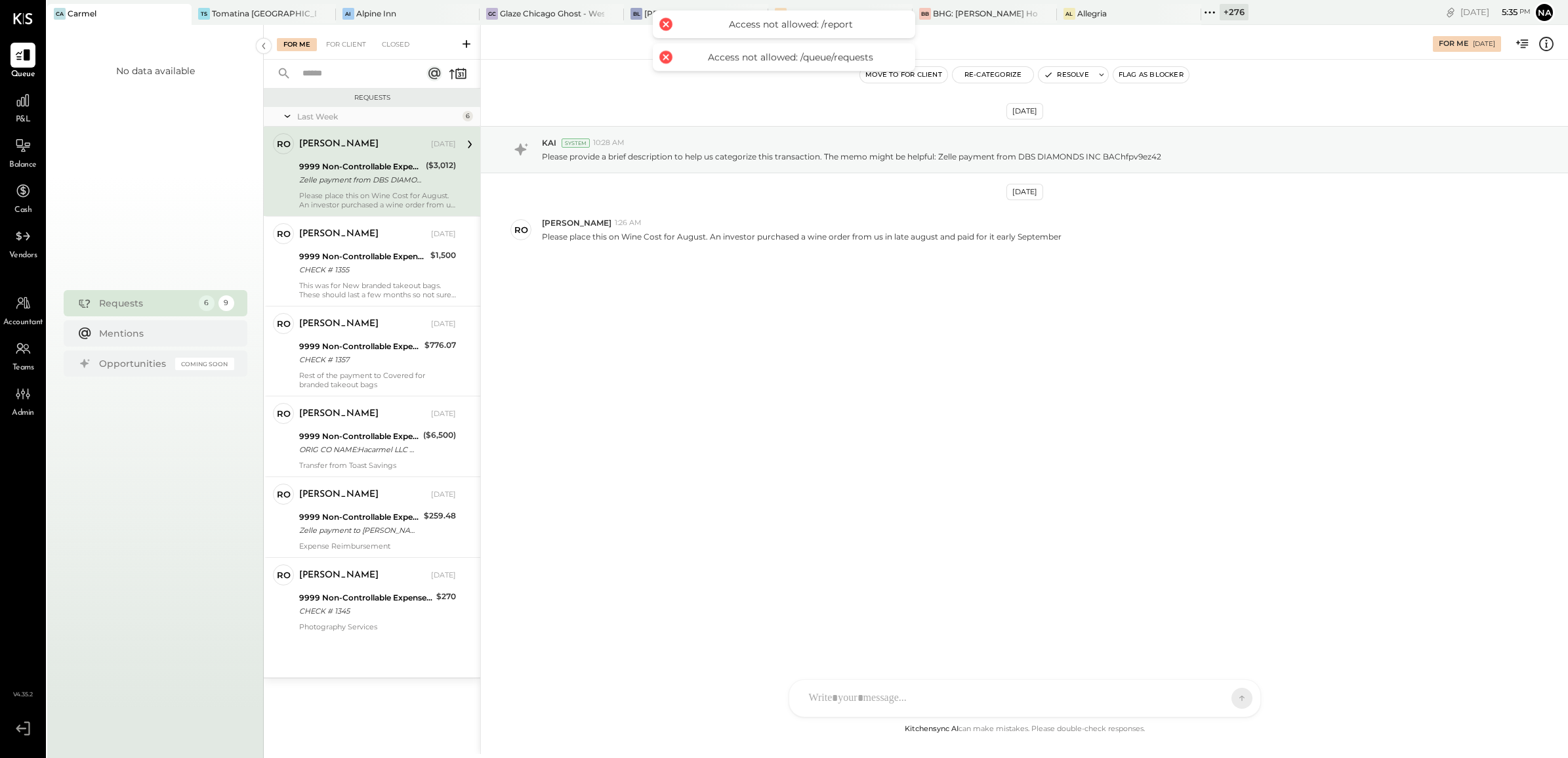
click at [26, 113] on div "P&L" at bounding box center [23, 107] width 25 height 38
